Goal: Task Accomplishment & Management: Complete application form

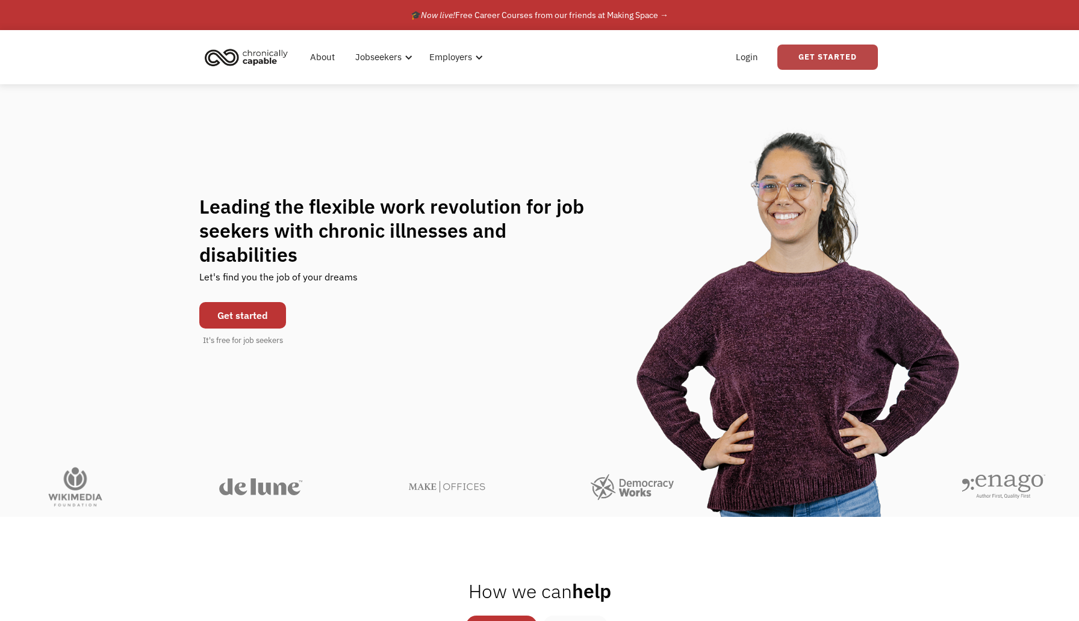
click at [811, 57] on link "Get Started" at bounding box center [827, 57] width 101 height 25
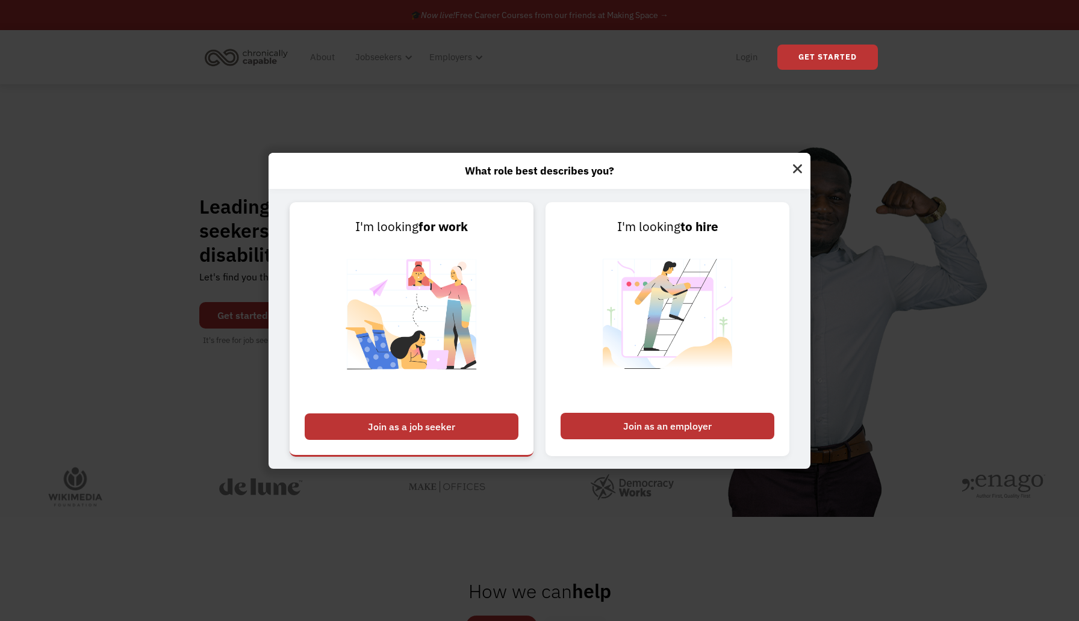
click at [422, 425] on div "Join as a job seeker" at bounding box center [412, 427] width 214 height 26
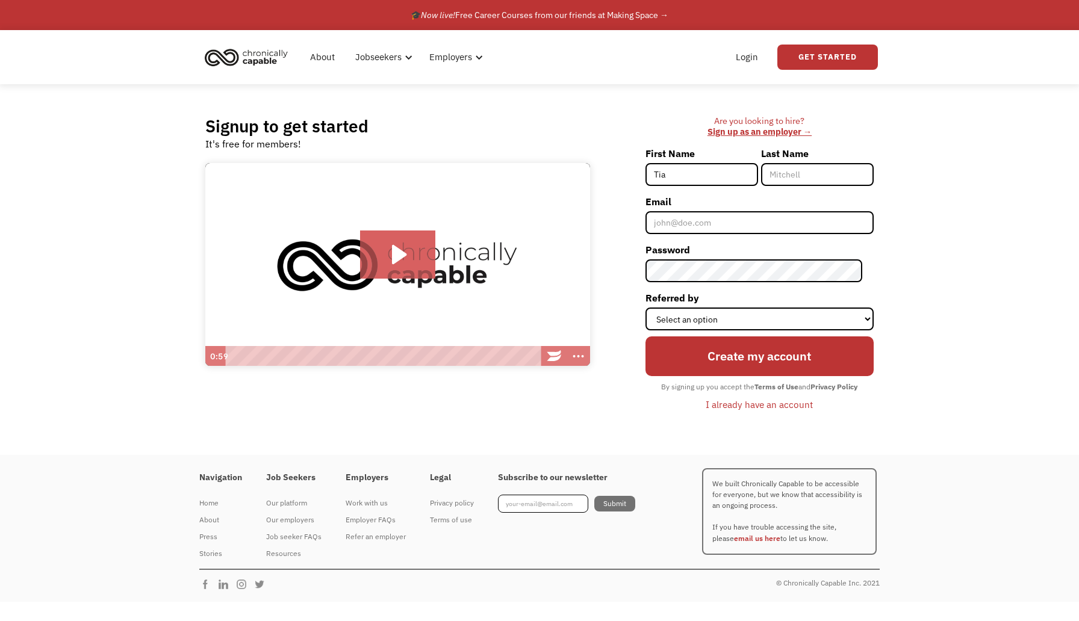
type input "[PERSON_NAME]"
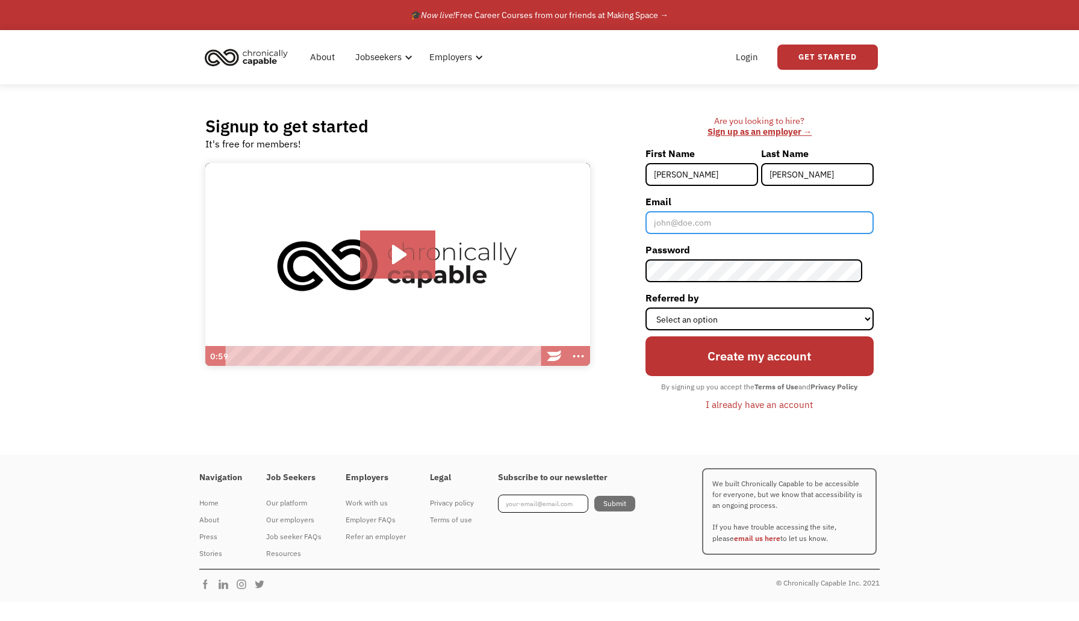
click at [752, 234] on input "Email" at bounding box center [760, 222] width 228 height 23
type input "[PERSON_NAME][EMAIL_ADDRESS][DOMAIN_NAME]"
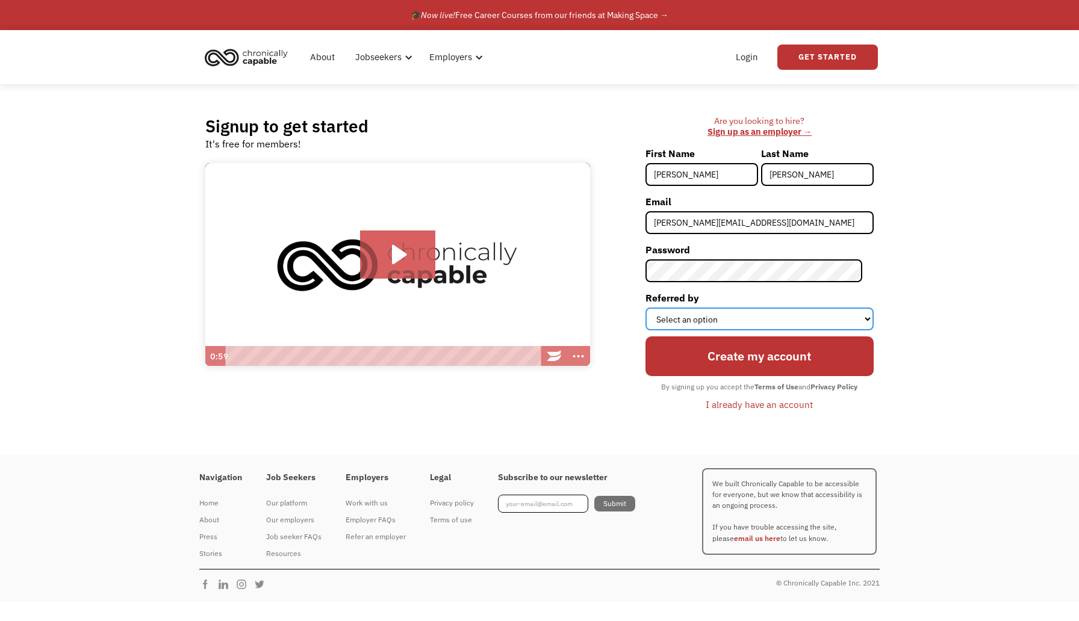
click at [779, 308] on select "Select an option Instagram Facebook Twitter Search Engine News Article Word of …" at bounding box center [760, 319] width 228 height 23
select select "Search Engine"
click at [656, 308] on select "Select an option Instagram Facebook Twitter Search Engine News Article Word of …" at bounding box center [760, 319] width 228 height 23
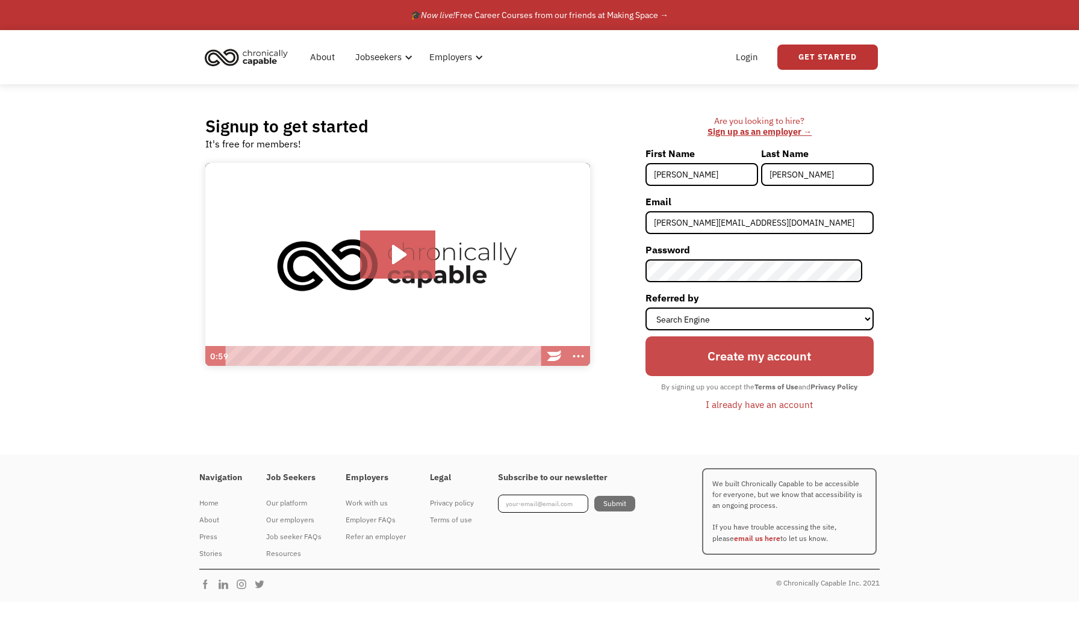
click at [794, 350] on input "Create my account" at bounding box center [760, 356] width 228 height 39
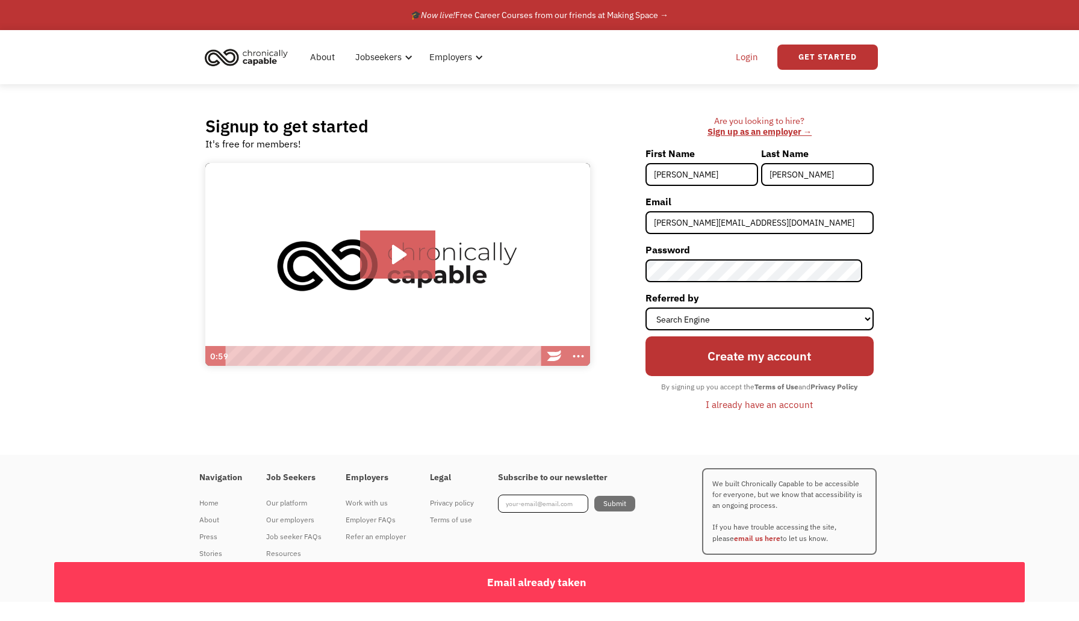
click at [741, 63] on link "Login" at bounding box center [747, 57] width 37 height 39
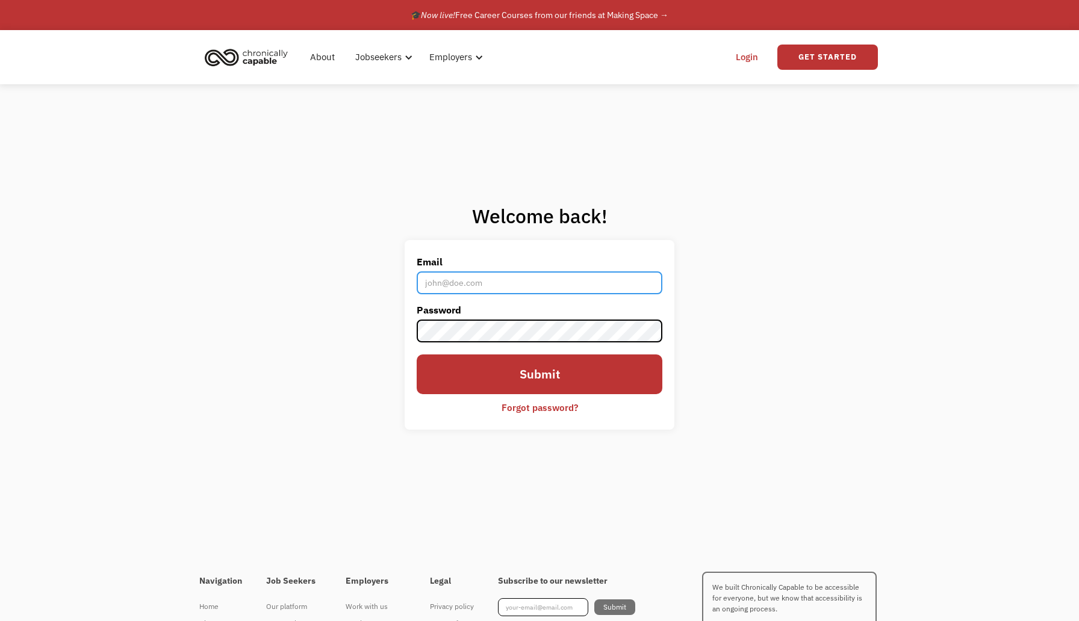
type input "farrow.tiabrooke@gmail.com"
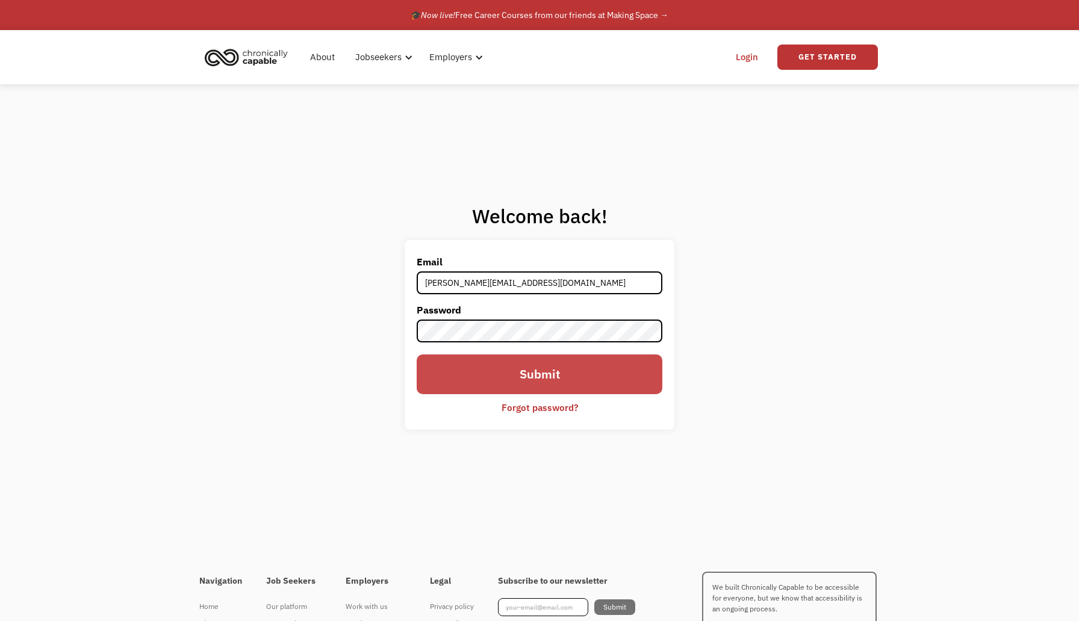
click at [559, 376] on input "Submit" at bounding box center [540, 374] width 246 height 39
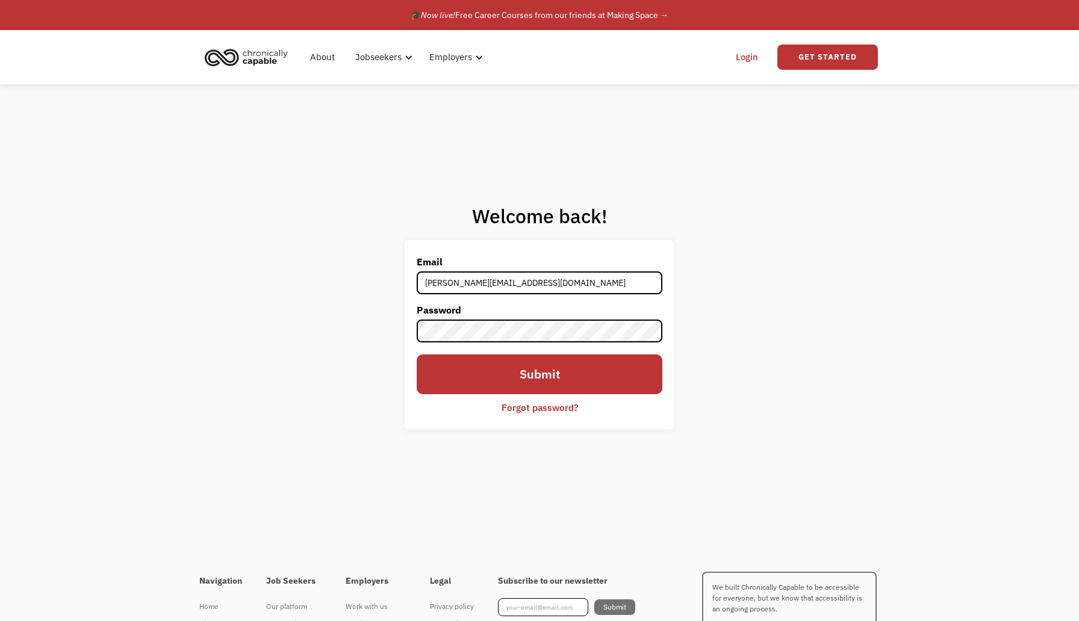
click at [411, 364] on div "Email farrow.tiabrooke@gmail.com Password Submit Forgot password? Thank you! Yo…" at bounding box center [540, 334] width 270 height 189
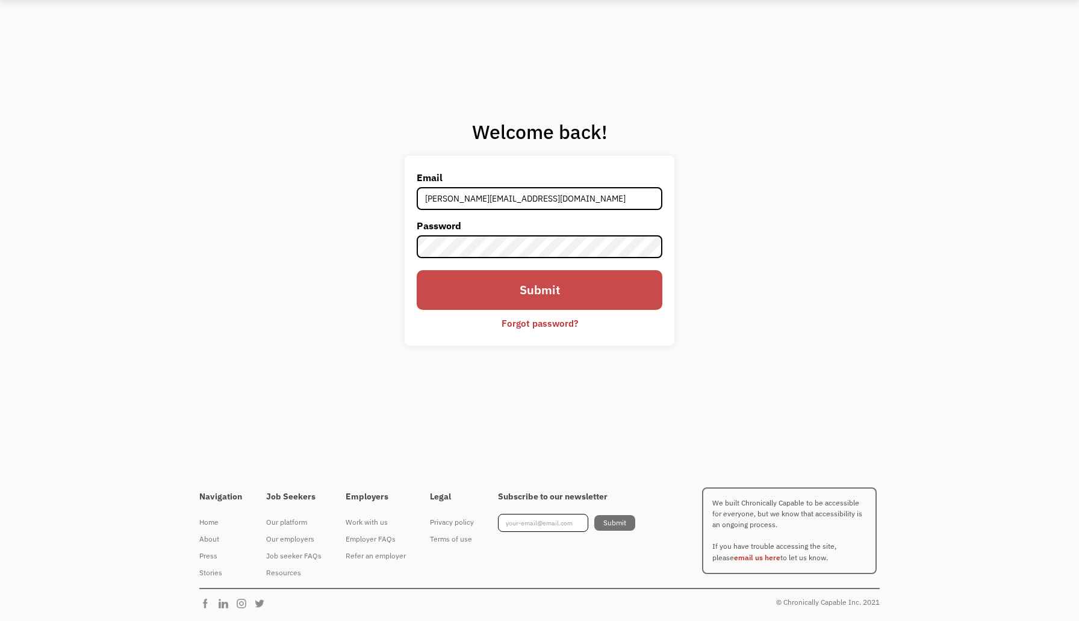
click at [461, 285] on input "Submit" at bounding box center [540, 289] width 246 height 39
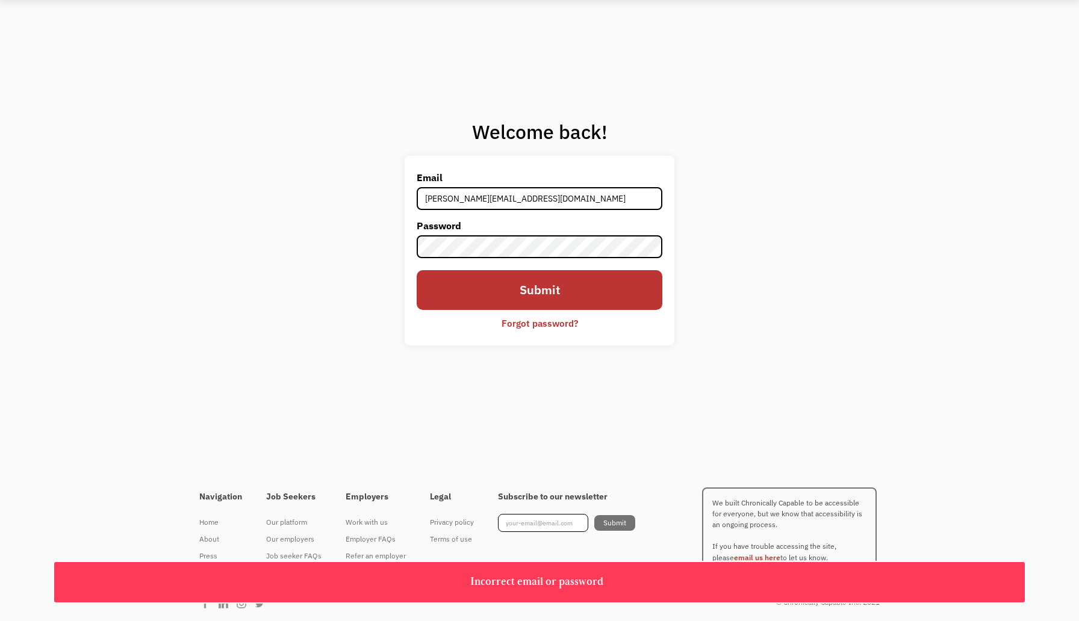
click at [520, 233] on label "Password" at bounding box center [540, 225] width 246 height 19
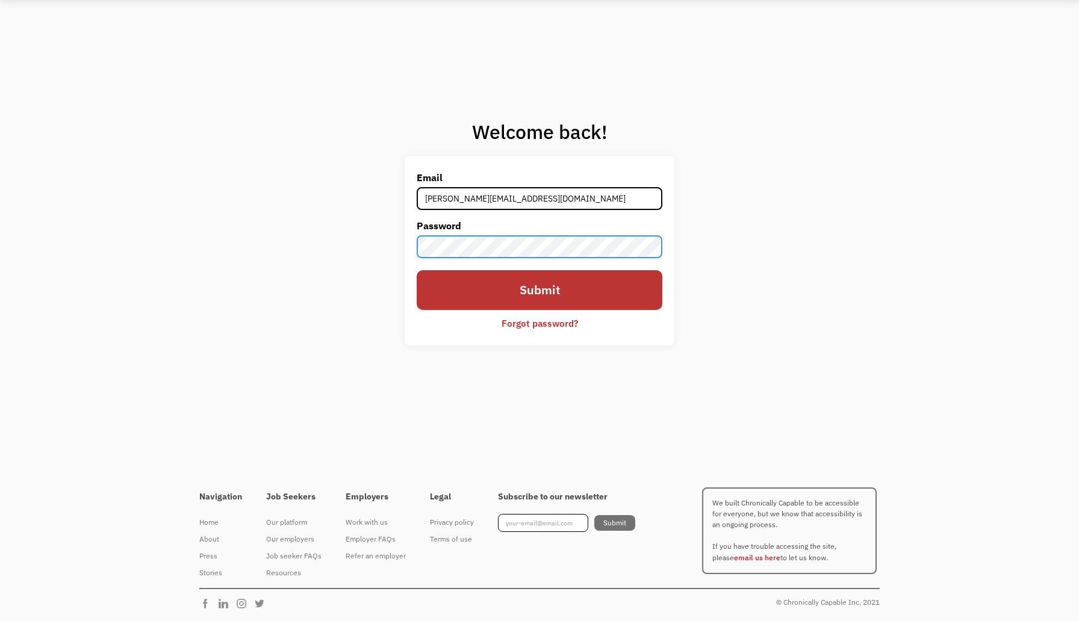
click at [417, 270] on input "Submit" at bounding box center [540, 289] width 246 height 39
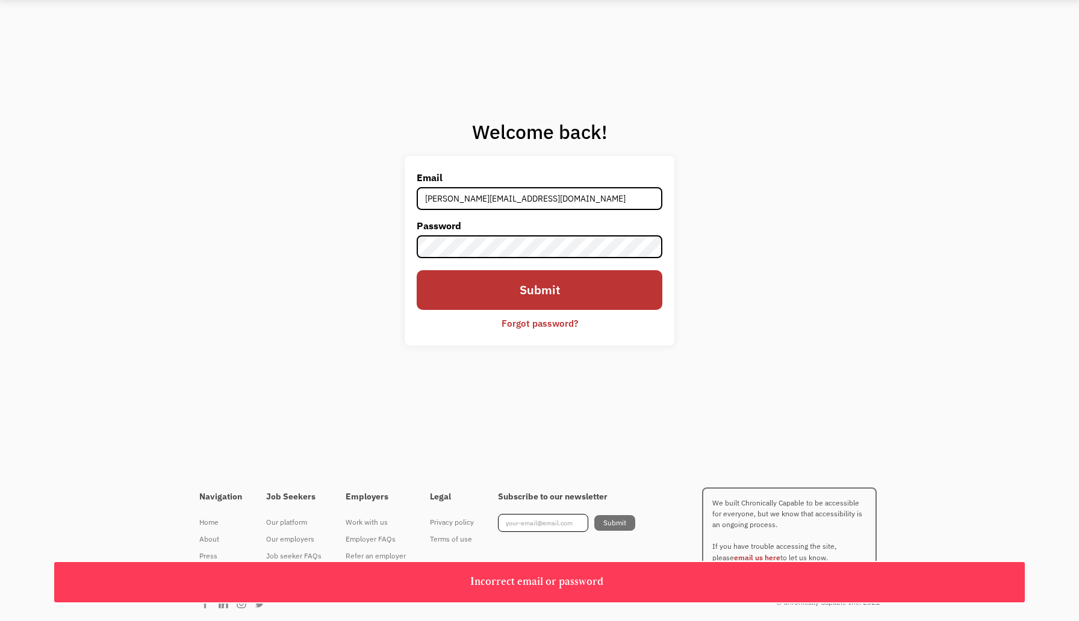
click at [513, 345] on div "Email farrow.tiabrooke@gmail.com Password Submit Forgot password? Thank you! Yo…" at bounding box center [540, 250] width 270 height 189
click at [521, 330] on div "Forgot password?" at bounding box center [540, 323] width 76 height 14
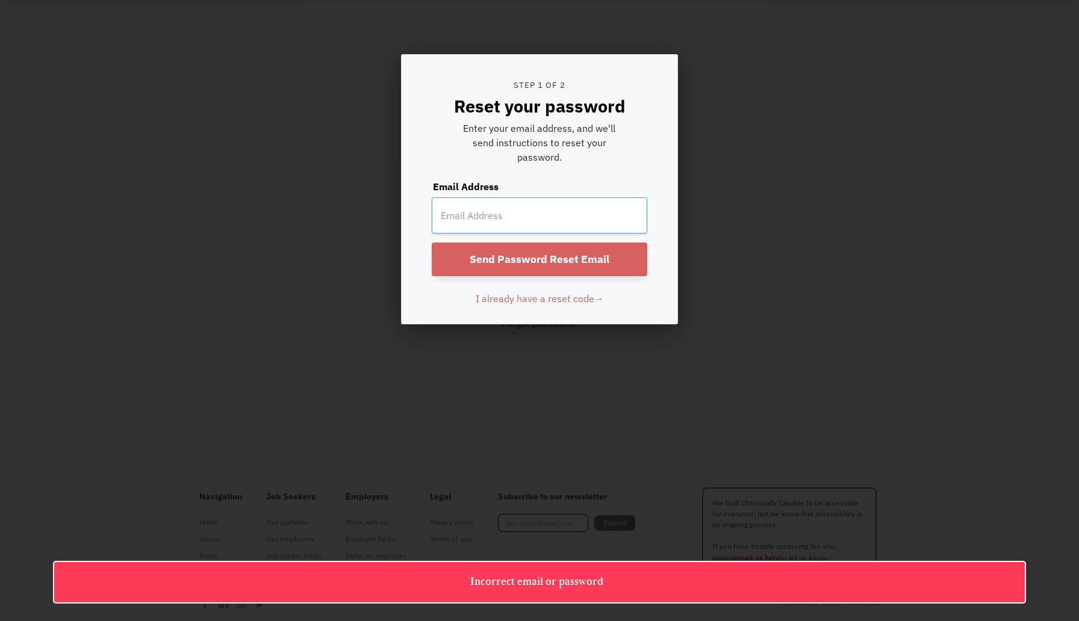
click at [523, 227] on input "email" at bounding box center [540, 216] width 216 height 36
type input "farrow.tiabrooke@gmail.com"
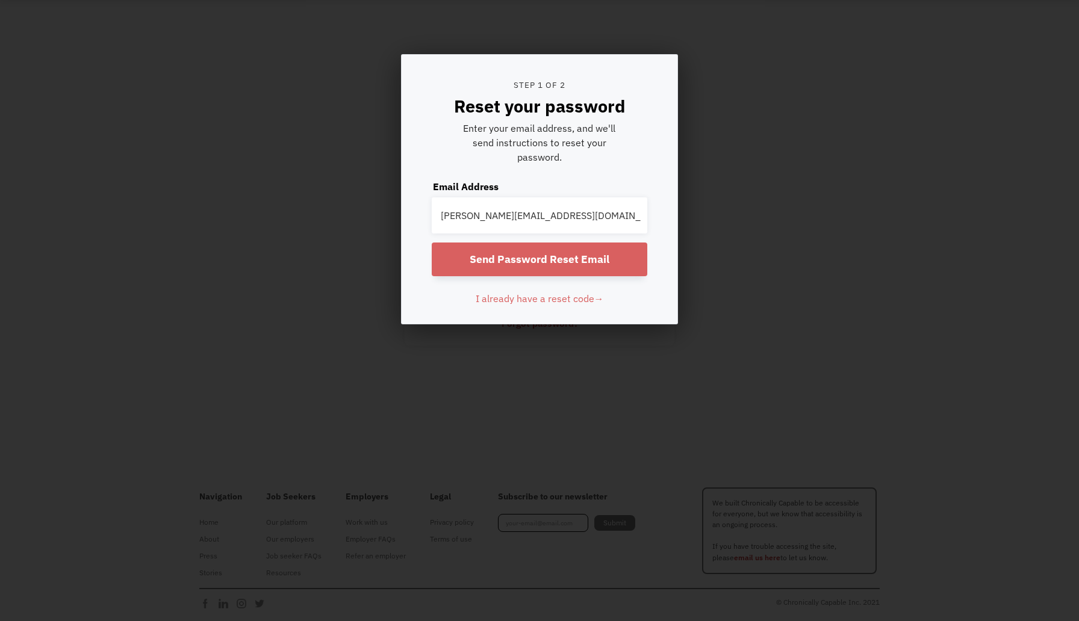
click at [532, 261] on input "Send Password Reset Email" at bounding box center [540, 260] width 216 height 34
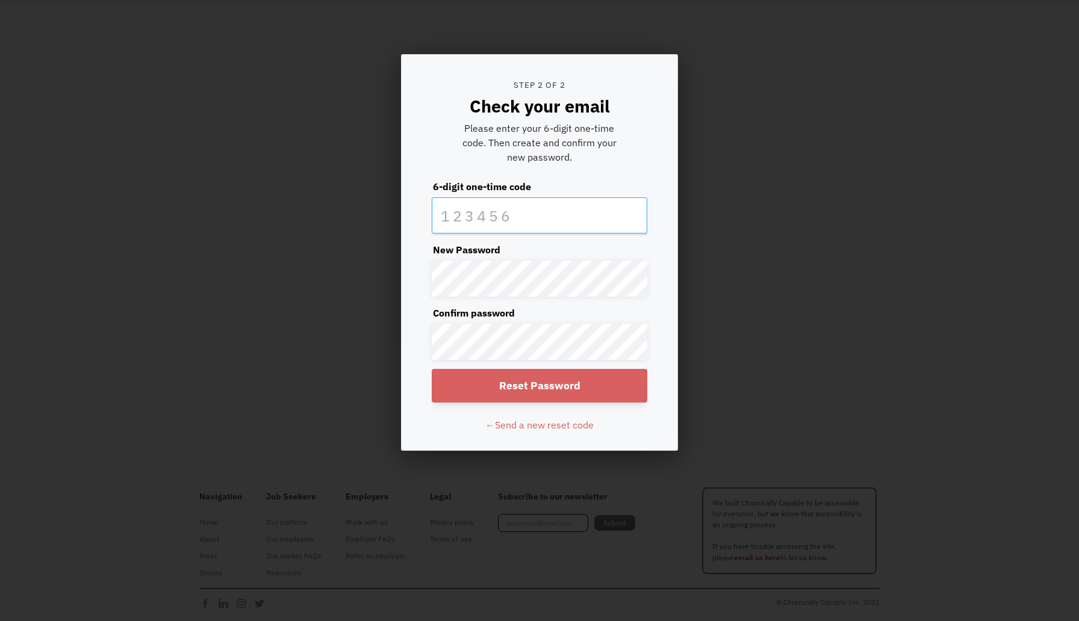
click at [505, 226] on input "text" at bounding box center [540, 216] width 216 height 36
paste input "868718"
type input "868718"
click at [432, 369] on input "Reset Password" at bounding box center [540, 386] width 216 height 34
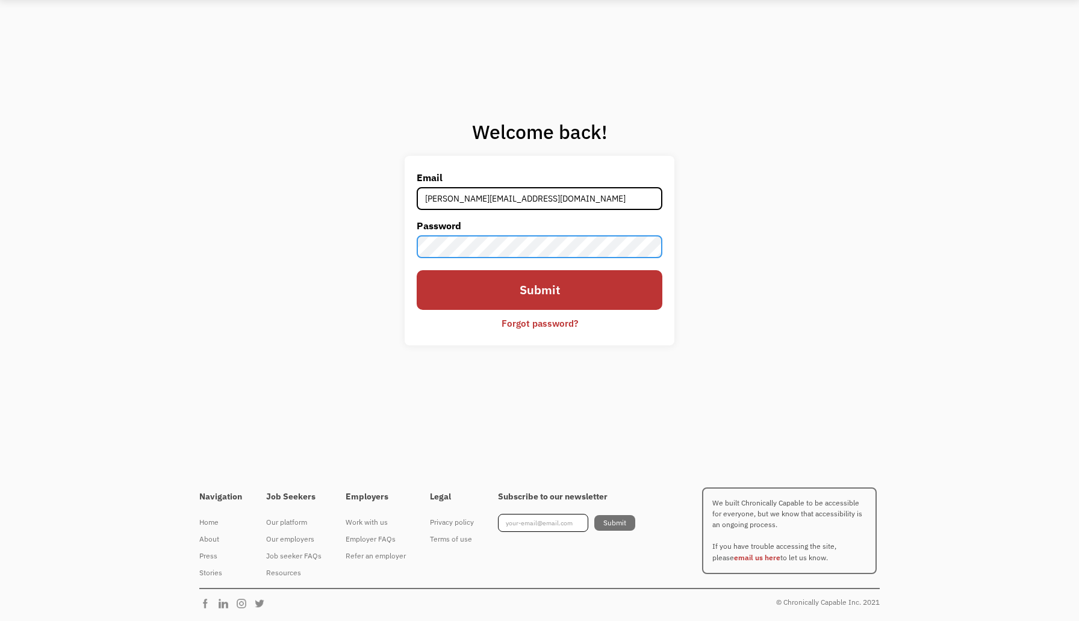
click at [417, 270] on input "Submit" at bounding box center [540, 289] width 246 height 39
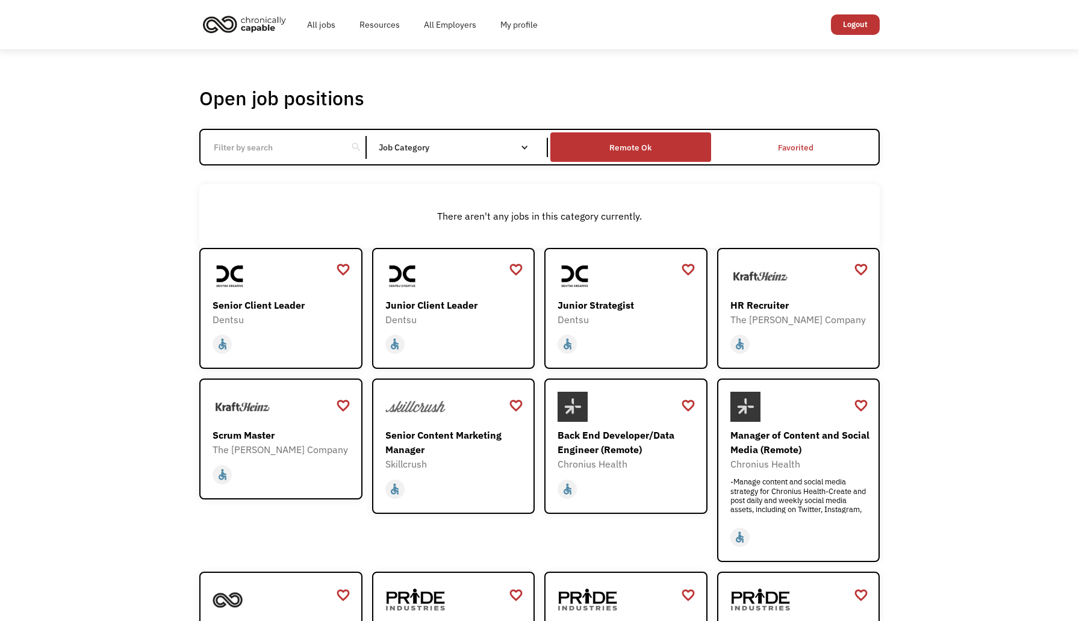
click at [670, 155] on div "Remote Ok" at bounding box center [630, 147] width 160 height 24
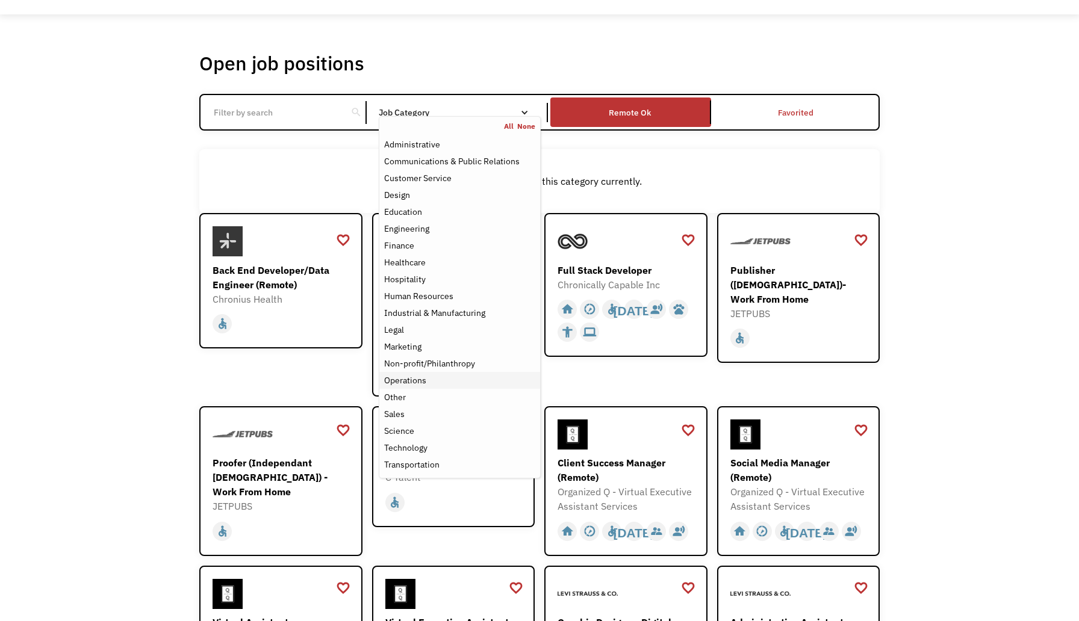
scroll to position [36, 0]
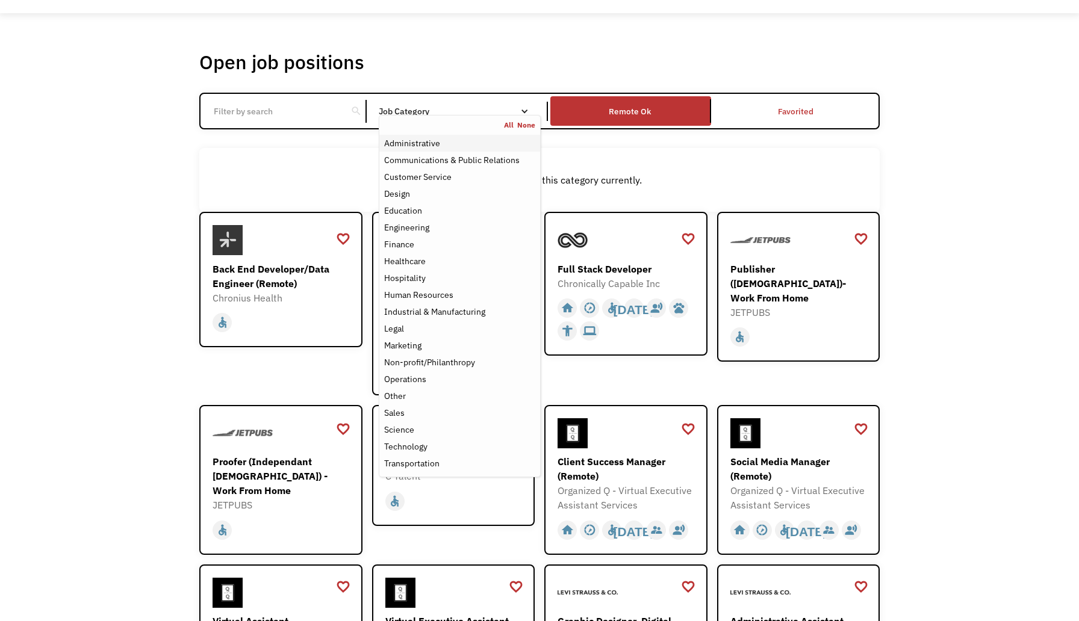
click at [463, 143] on div "Administrative" at bounding box center [459, 143] width 151 height 14
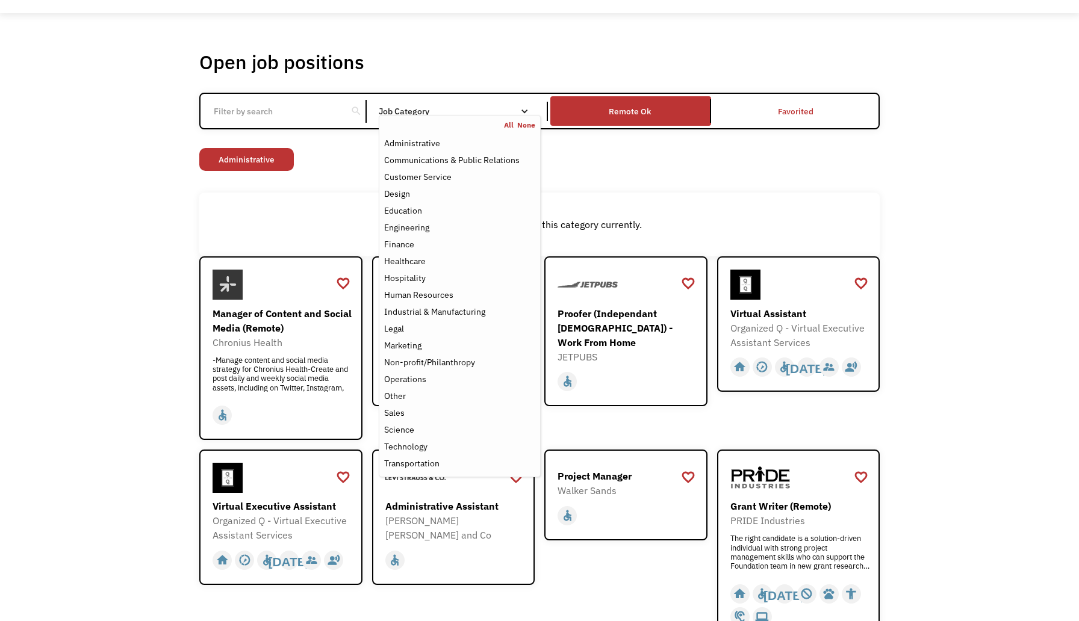
click at [92, 174] on div "Open job positions You have X liked items Search search Filter by category Admi…" at bounding box center [539, 442] width 1079 height 858
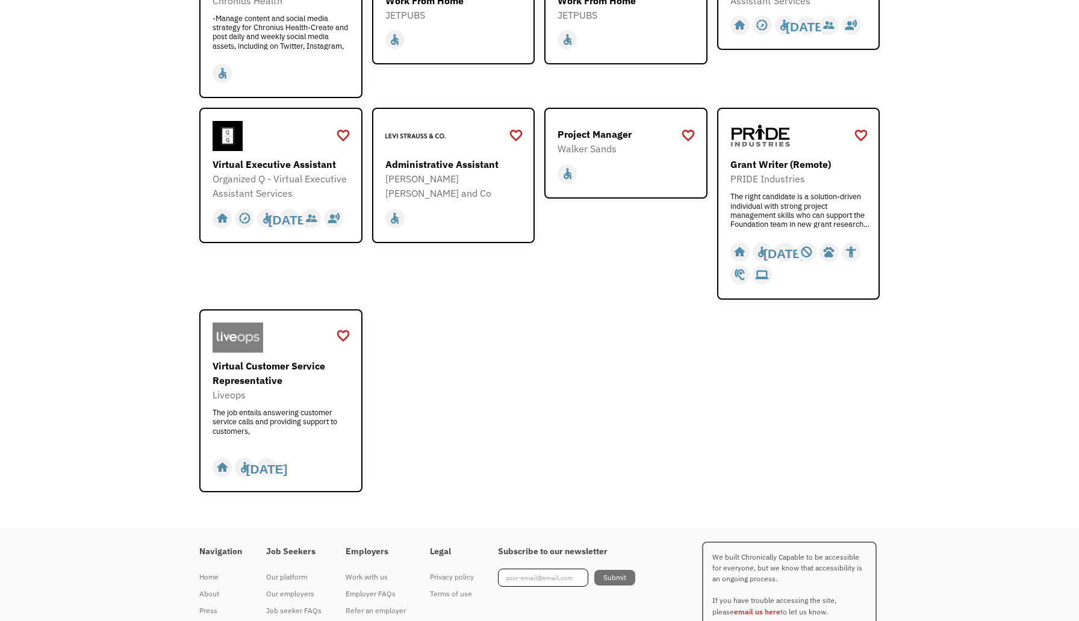
click at [425, 316] on div "favorite_border favorite Saving Senior Client Leader Dentsu https://join.smartr…" at bounding box center [539, 203] width 680 height 578
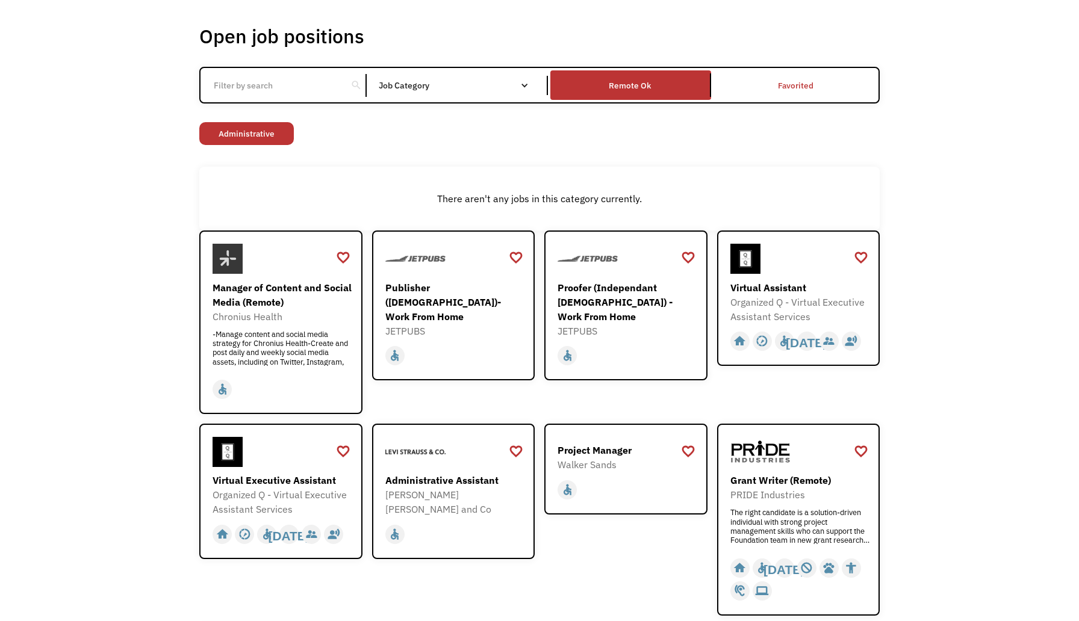
scroll to position [60, 0]
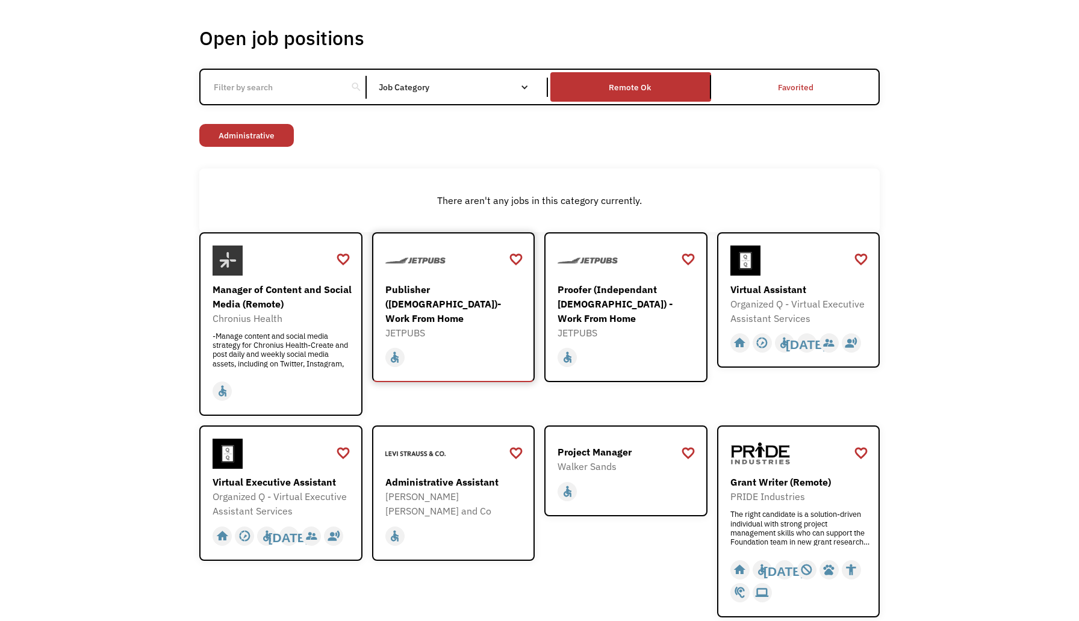
click at [437, 326] on div "JETPUBS" at bounding box center [455, 333] width 140 height 14
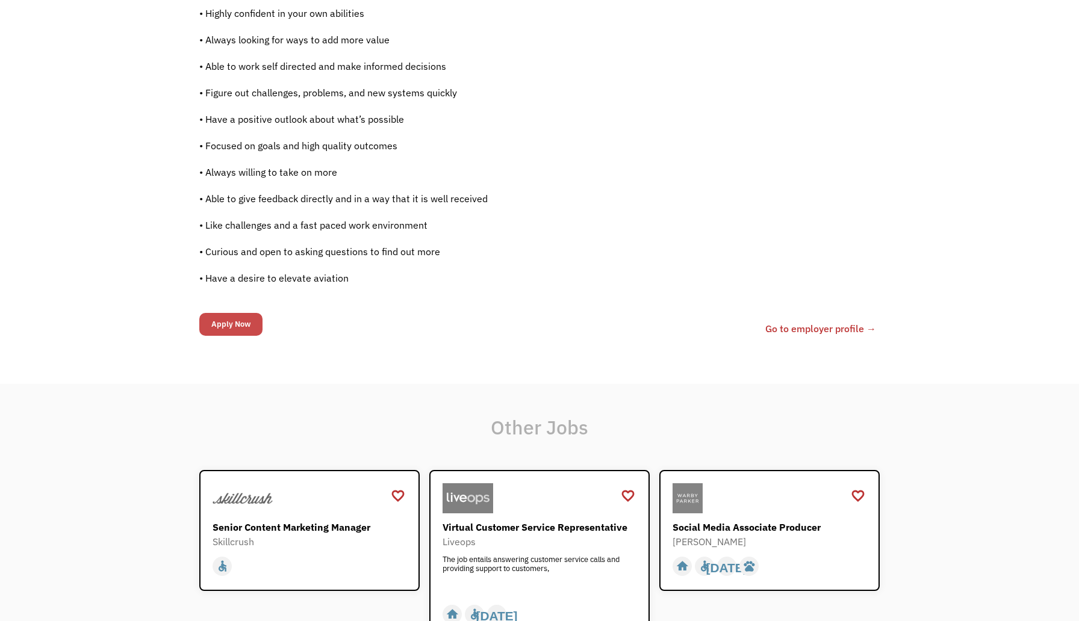
scroll to position [963, 0]
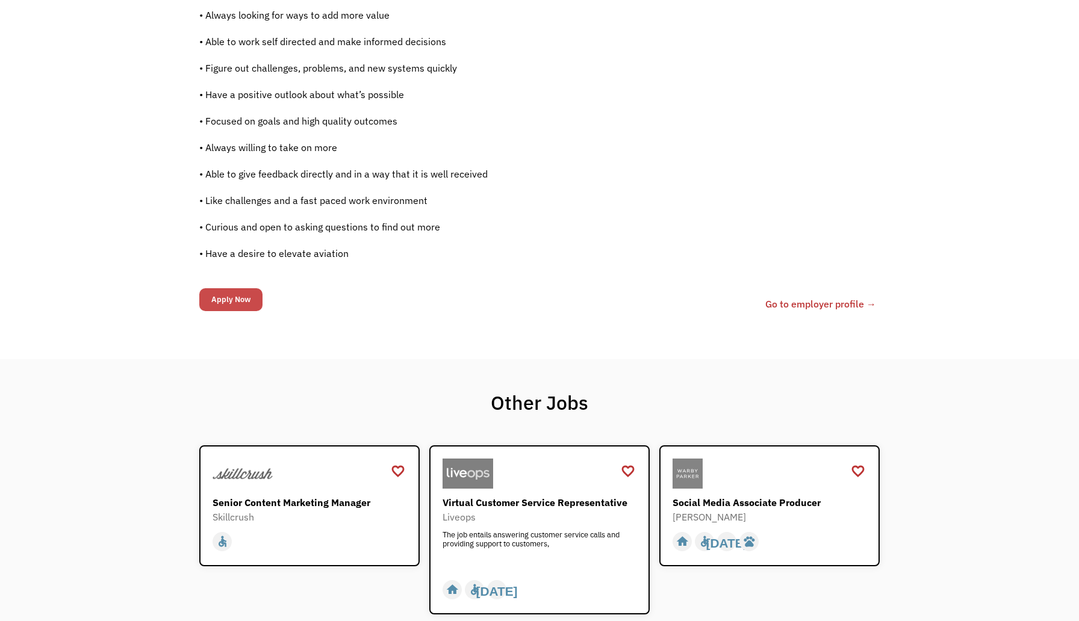
click at [235, 293] on input "Apply Now" at bounding box center [230, 299] width 63 height 23
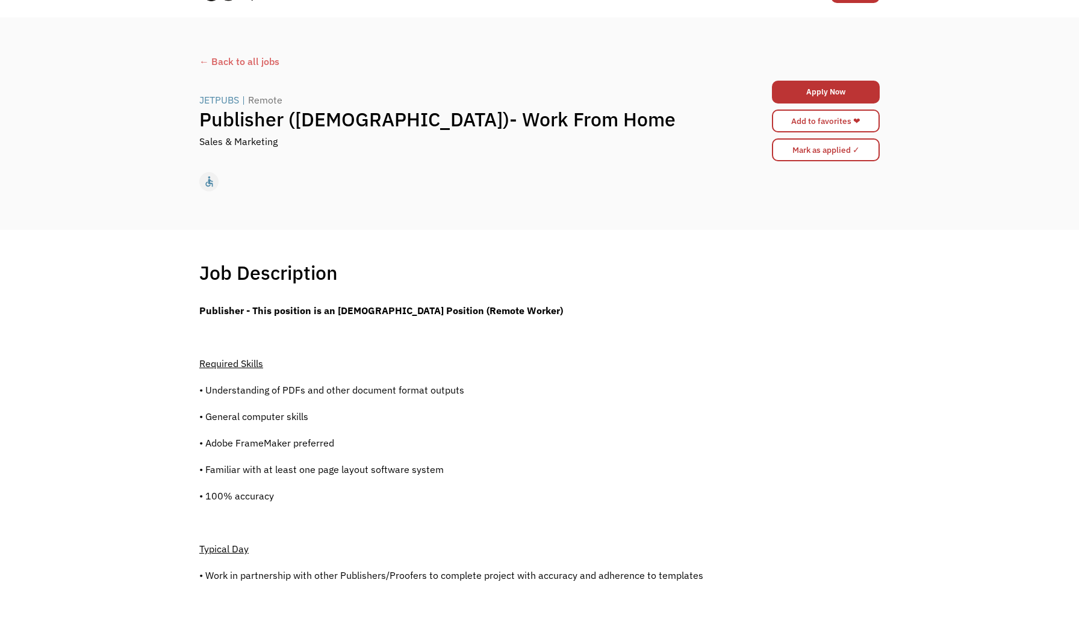
scroll to position [29, 0]
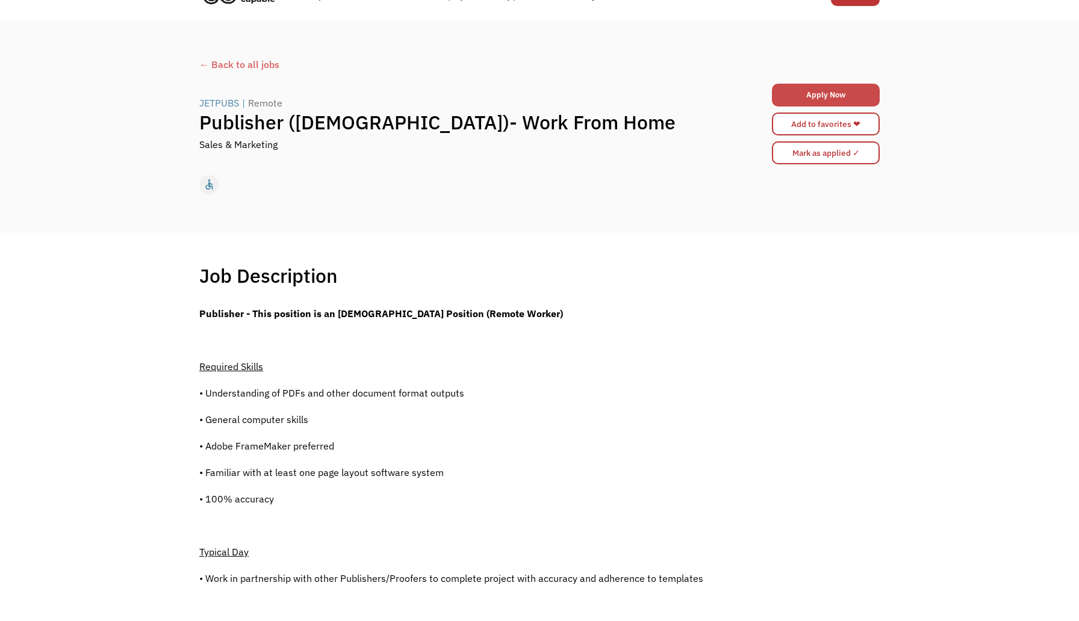
click at [841, 92] on link "Apply Now" at bounding box center [826, 95] width 108 height 23
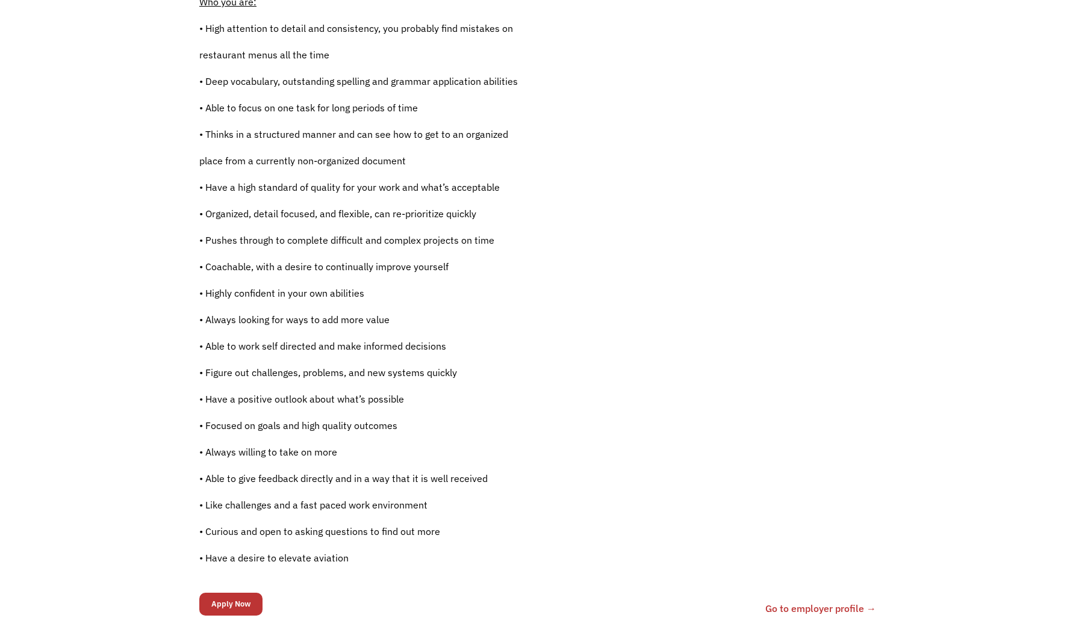
scroll to position [656, 0]
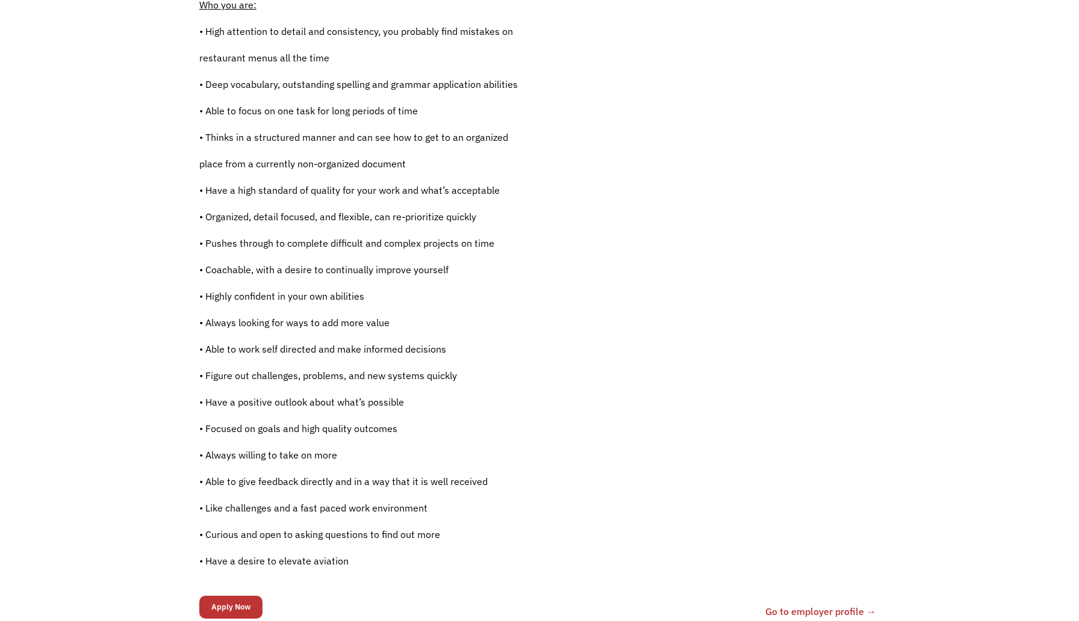
click at [381, 189] on p "• Have a high standard of quality for your work and what’s acceptable" at bounding box center [451, 190] width 504 height 14
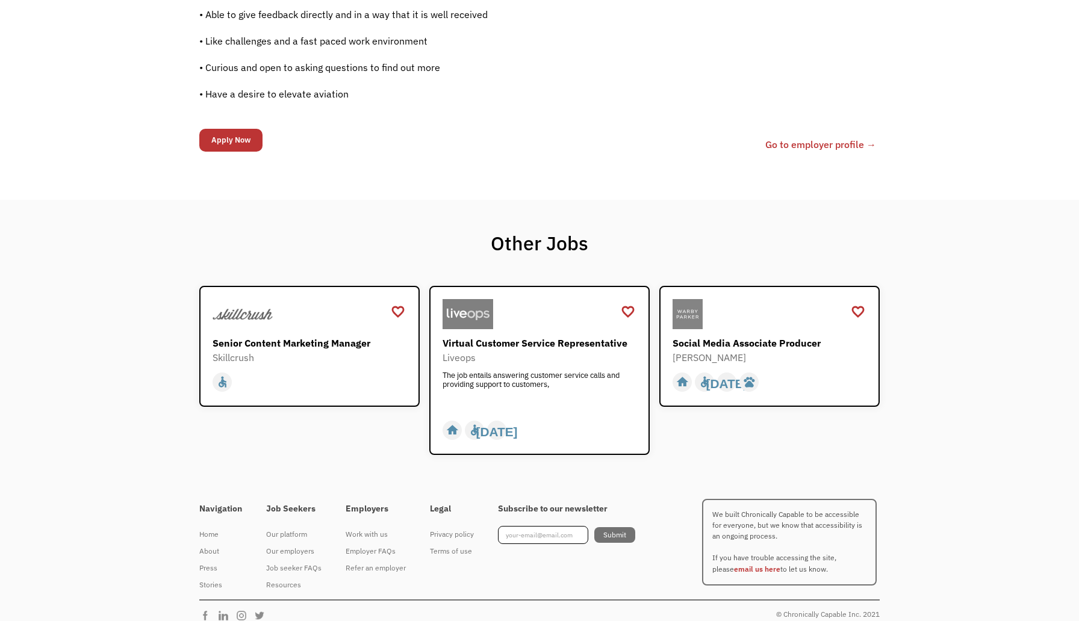
scroll to position [1134, 0]
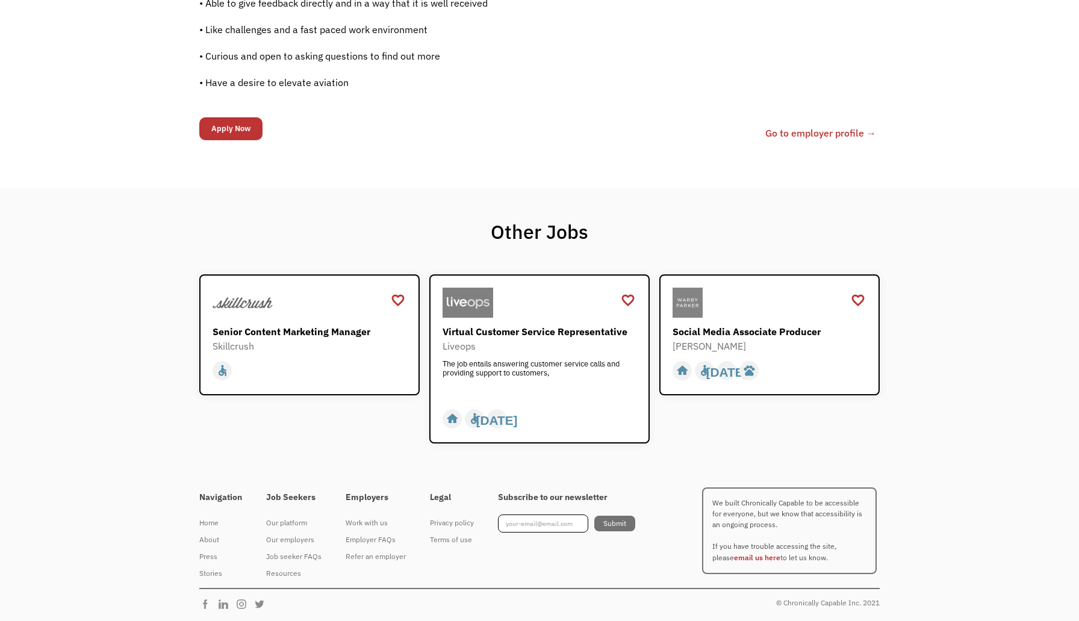
click at [795, 126] on link "Go to employer profile →" at bounding box center [820, 133] width 111 height 14
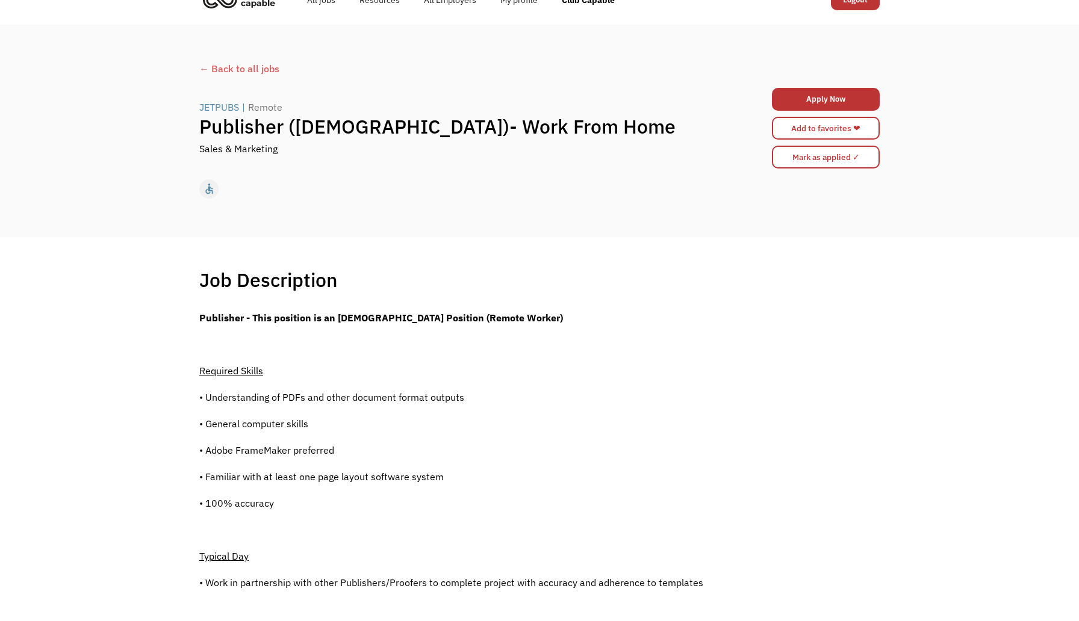
scroll to position [0, 0]
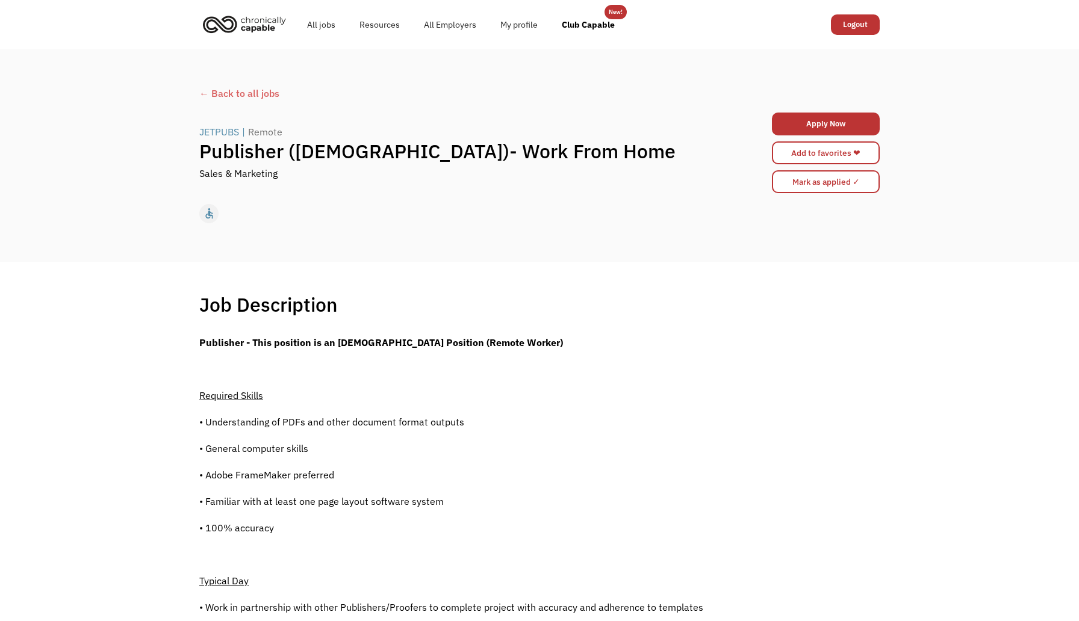
click at [263, 22] on img "home" at bounding box center [244, 24] width 90 height 26
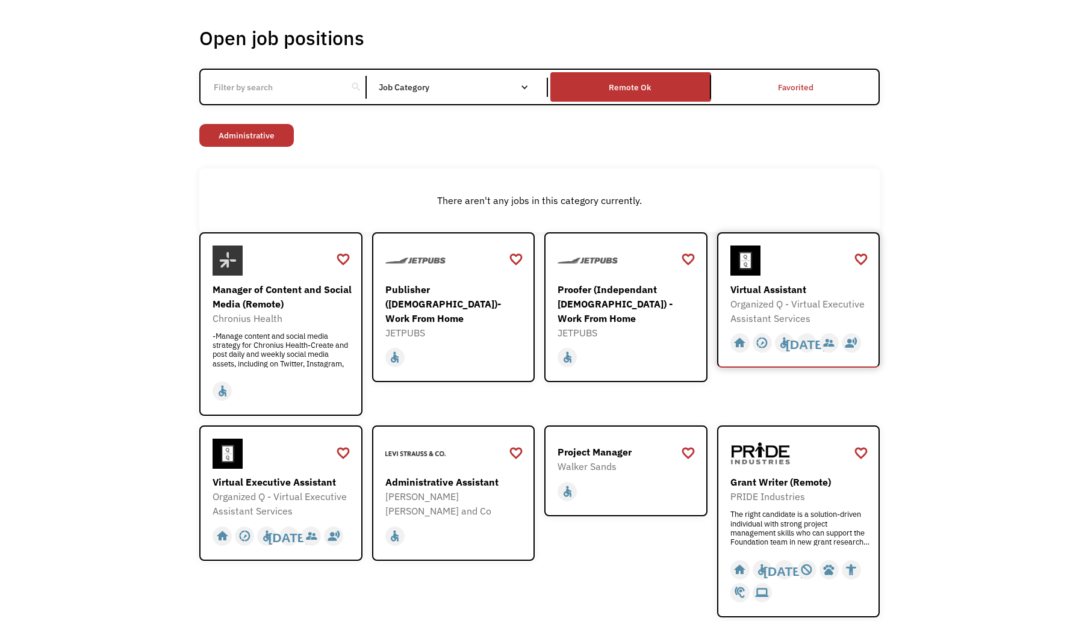
click at [764, 288] on div "Virtual Assistant" at bounding box center [800, 289] width 140 height 14
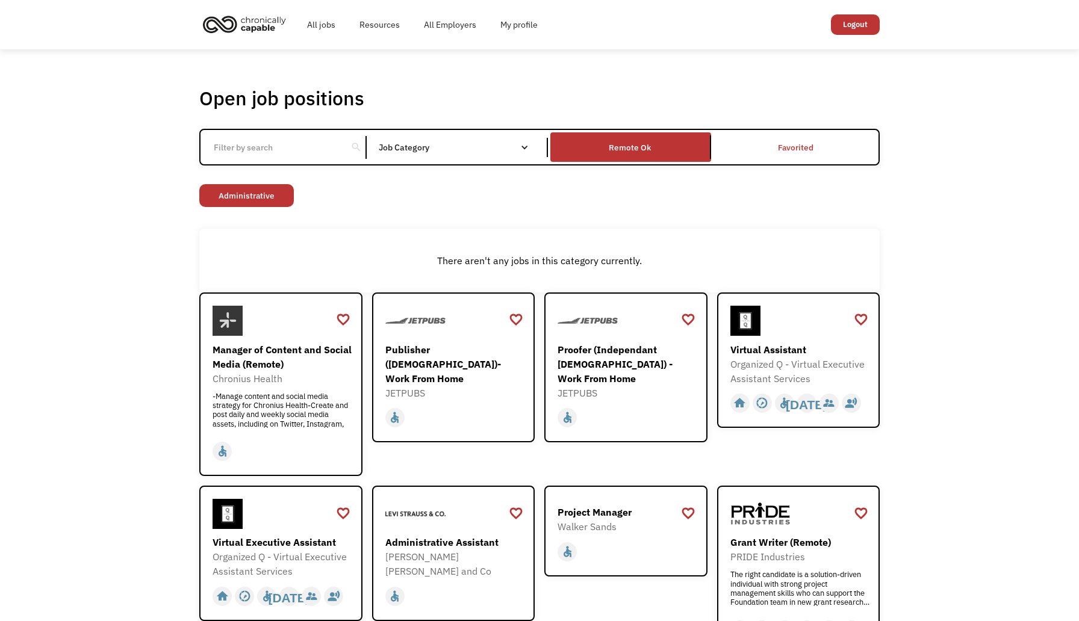
click at [350, 146] on div "search" at bounding box center [355, 147] width 11 height 18
click at [335, 152] on input "Email Form" at bounding box center [274, 147] width 134 height 23
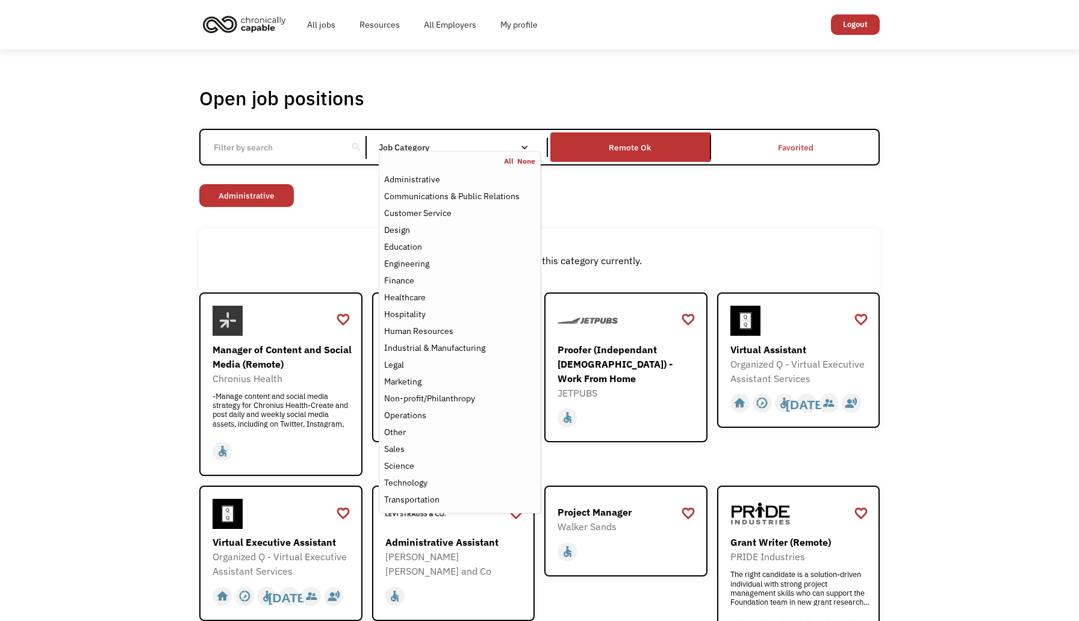
click at [449, 155] on nav "All None Administrative Communications & Public Relations Customer Service Desi…" at bounding box center [460, 332] width 162 height 363
click at [431, 234] on div "Design" at bounding box center [459, 230] width 151 height 14
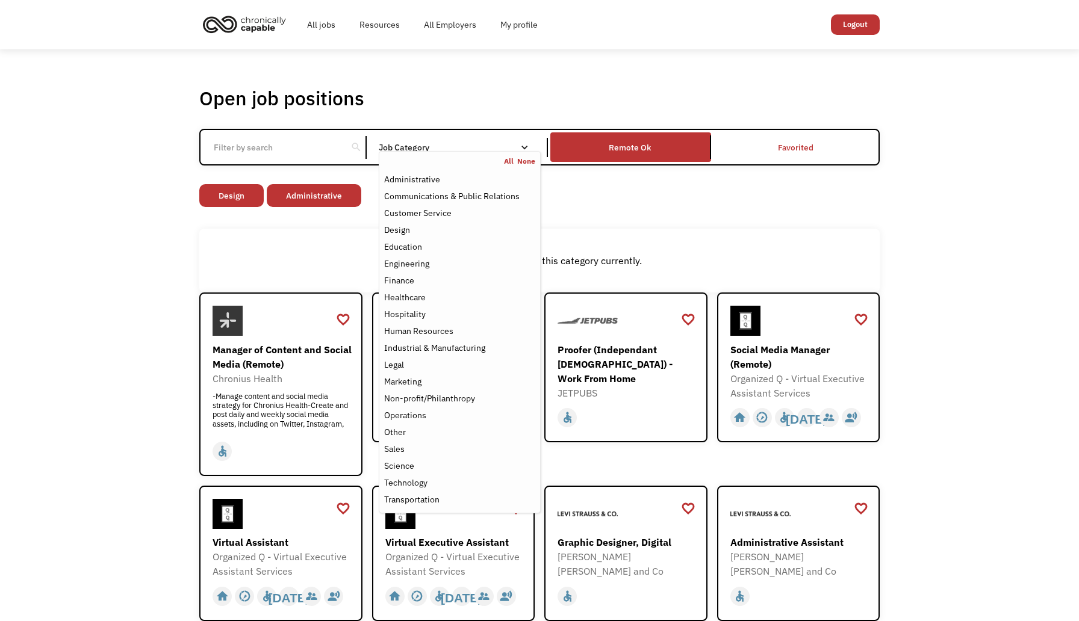
click at [333, 234] on div "There aren't any jobs in this category currently." at bounding box center [539, 261] width 680 height 64
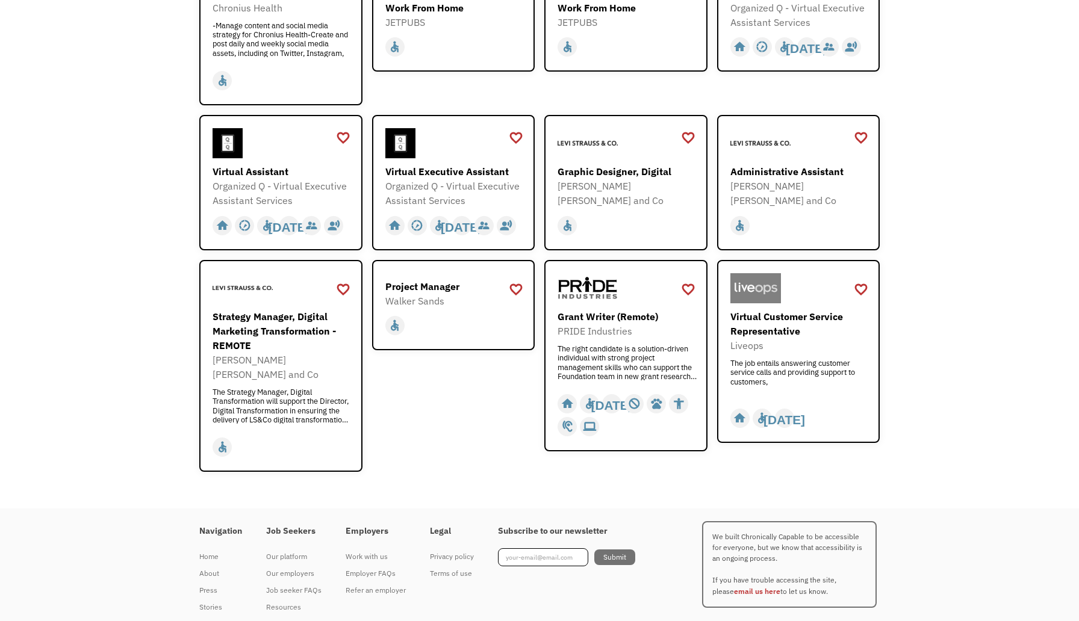
scroll to position [390, 0]
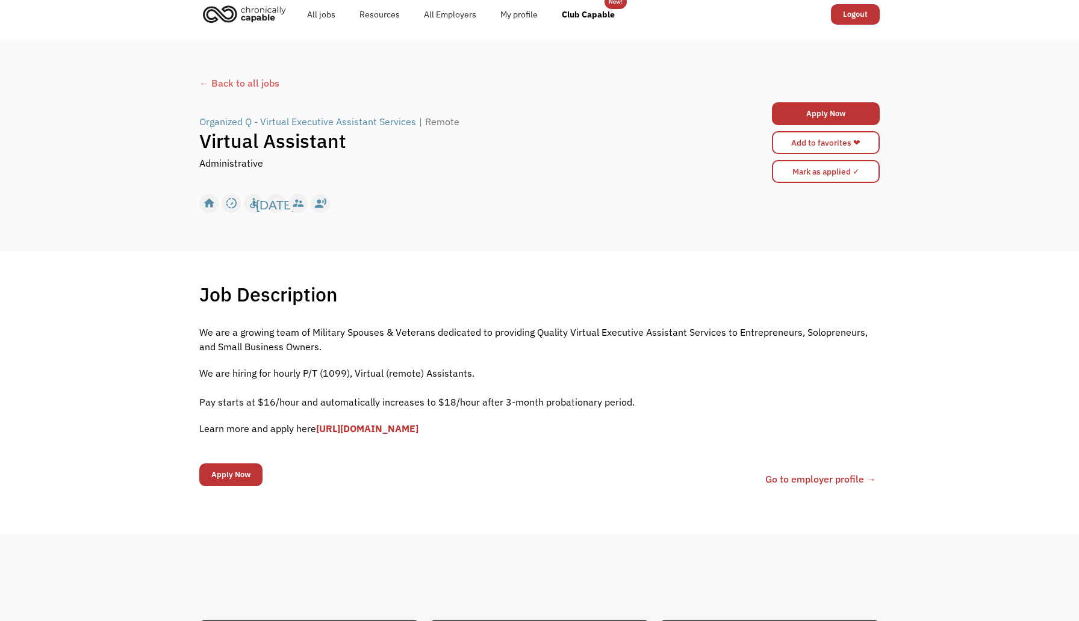
scroll to position [9, 0]
